Goal: Unclear: Unclear

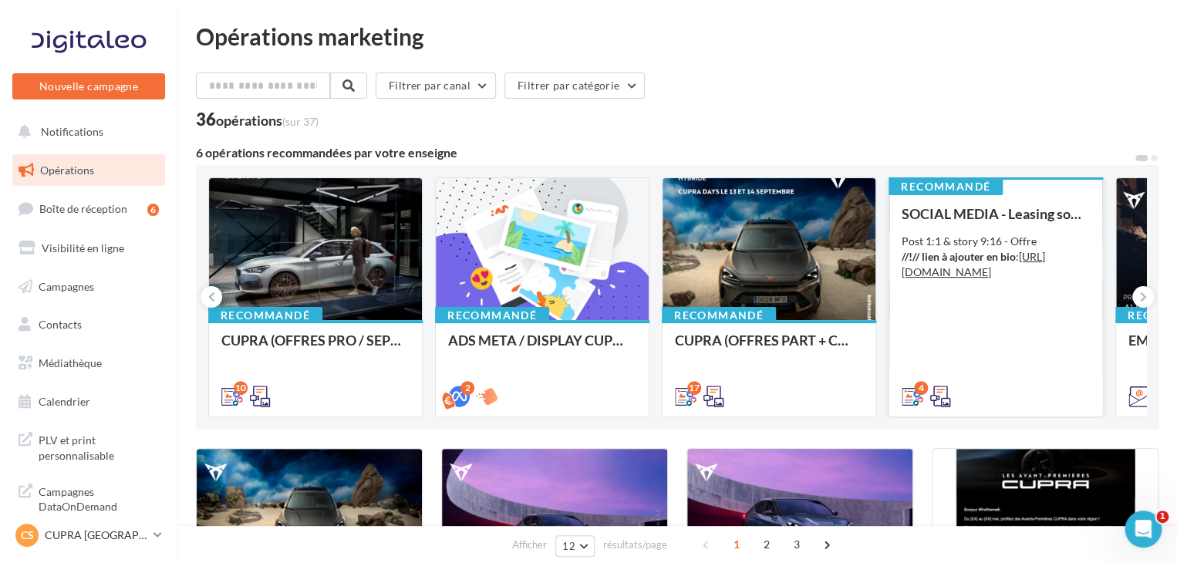
click at [994, 306] on div "SOCIAL MEDIA - Leasing social électrique - CUPRA Born Post 1:1 & story 9:16 - O…" at bounding box center [996, 304] width 188 height 197
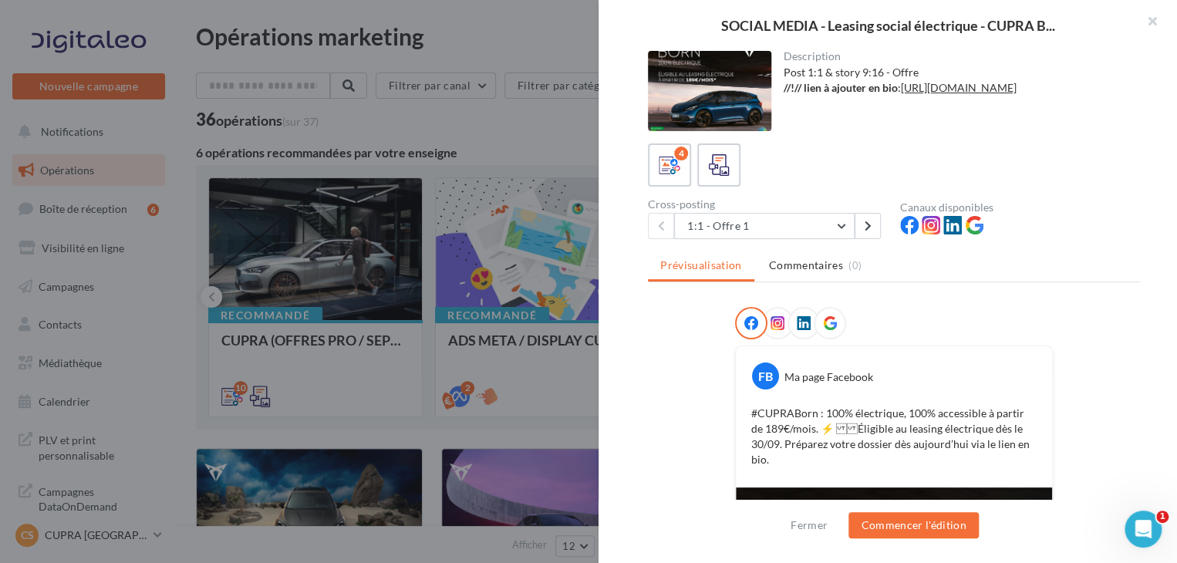
click at [492, 135] on div at bounding box center [588, 281] width 1177 height 563
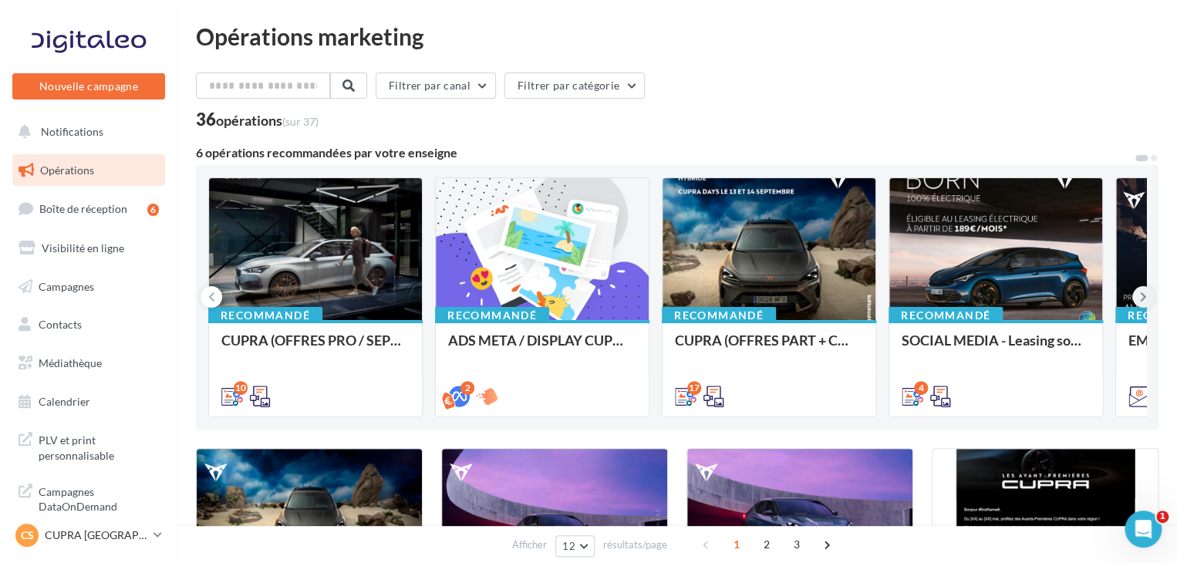
click at [1137, 302] on button at bounding box center [1143, 297] width 22 height 22
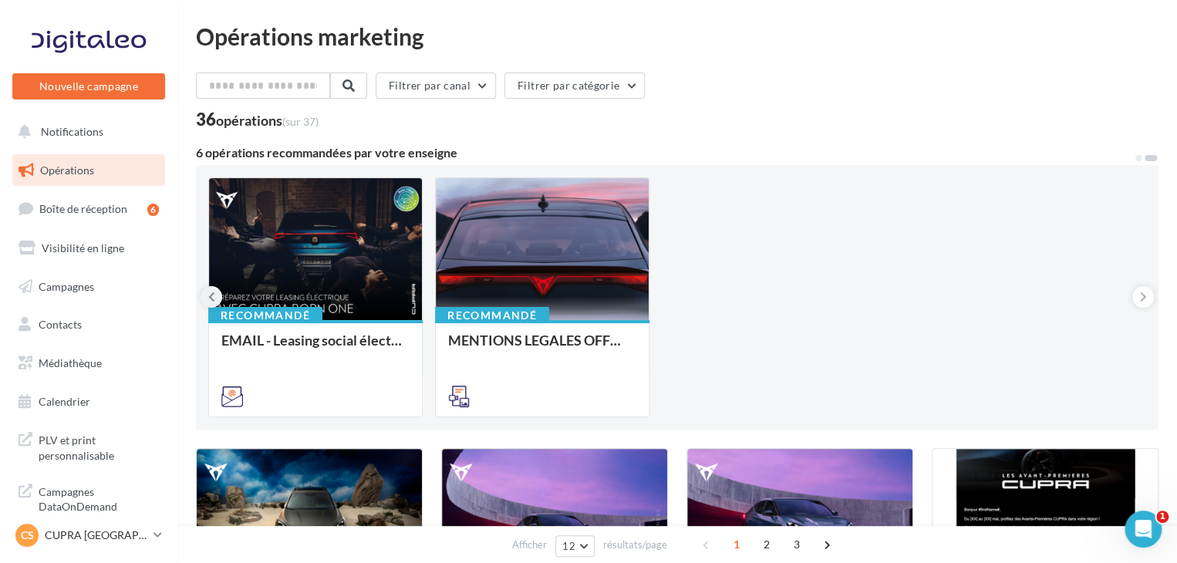
click at [214, 302] on button at bounding box center [212, 297] width 22 height 22
